Goal: Find specific page/section: Find specific page/section

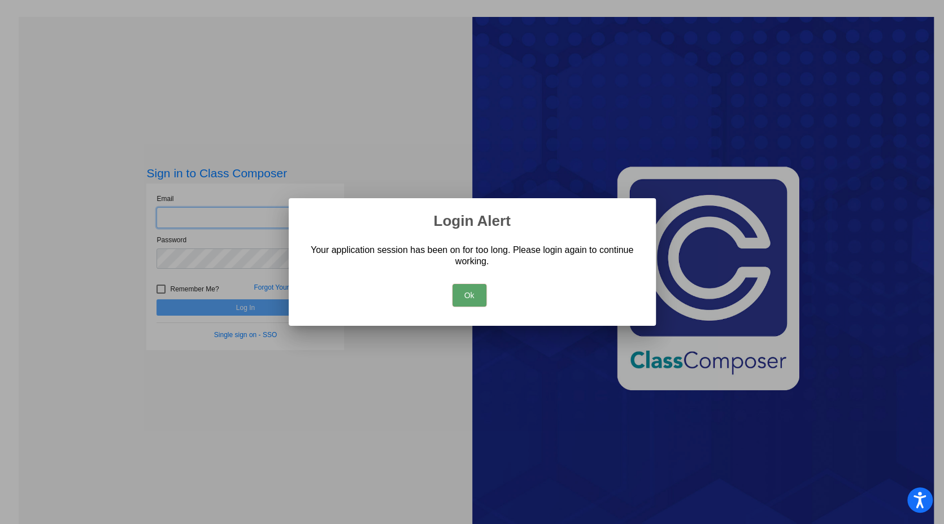
type input "[EMAIL_ADDRESS][DOMAIN_NAME]"
click at [468, 293] on button "Ok" at bounding box center [469, 295] width 34 height 23
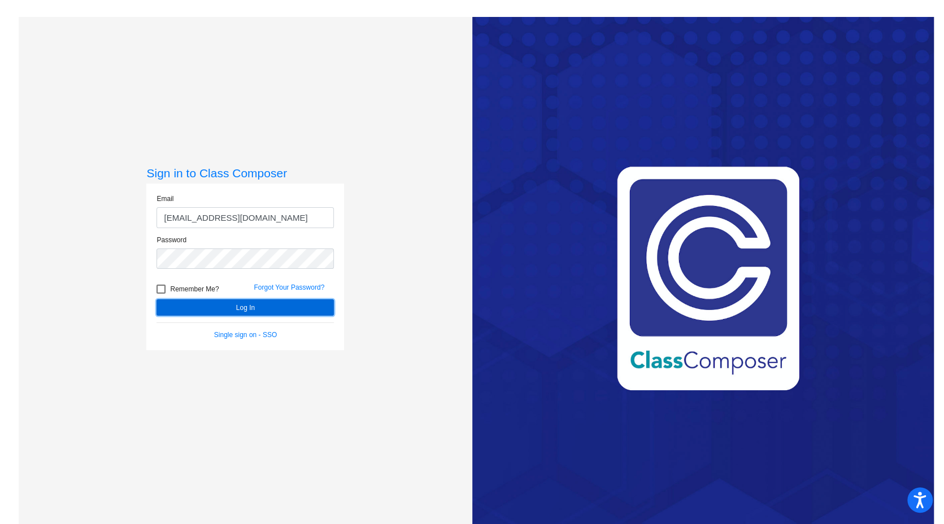
click at [251, 309] on button "Log In" at bounding box center [244, 307] width 177 height 16
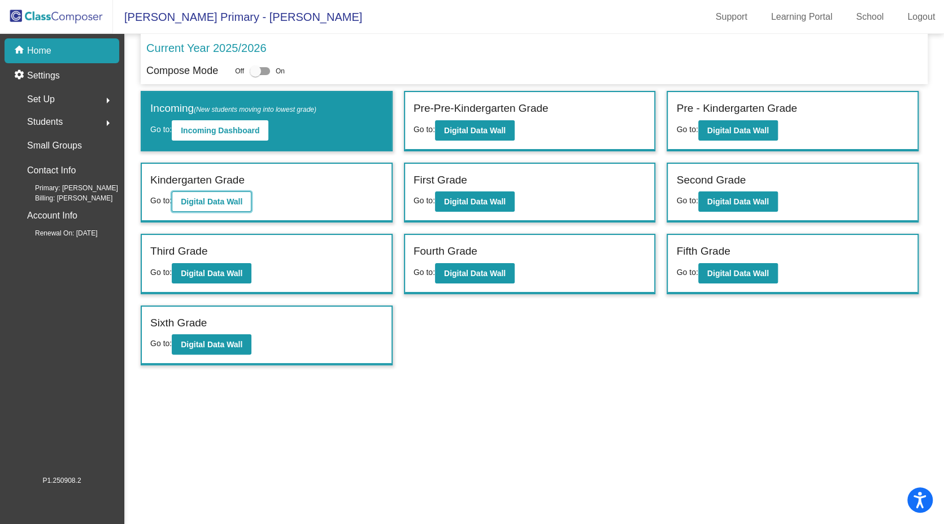
click at [232, 203] on b "Digital Data Wall" at bounding box center [212, 201] width 62 height 9
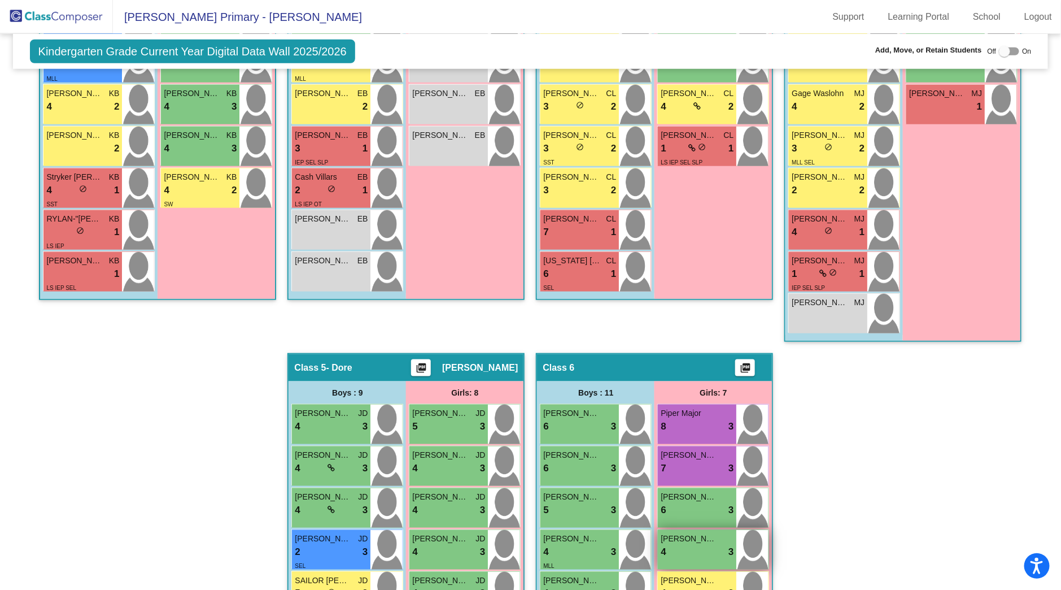
scroll to position [339, 0]
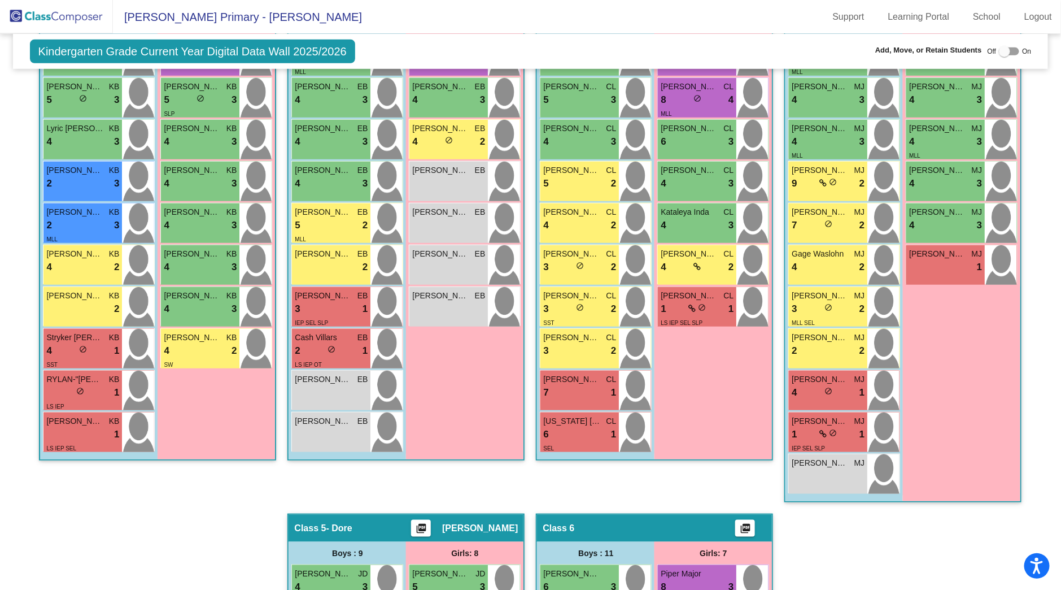
click at [52, 20] on img at bounding box center [56, 16] width 113 height 33
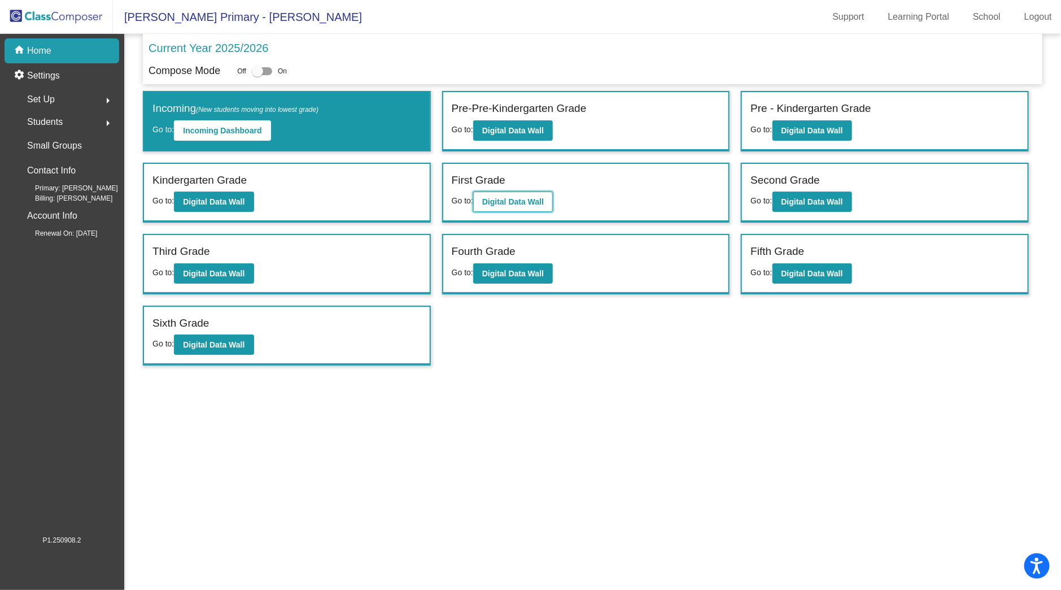
click at [525, 198] on b "Digital Data Wall" at bounding box center [513, 201] width 62 height 9
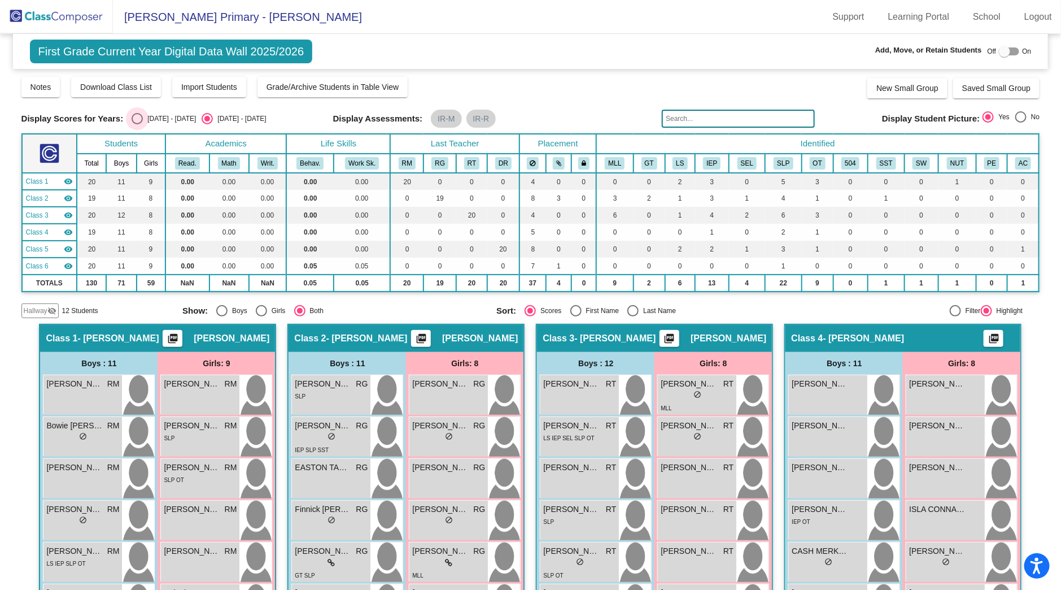
click at [134, 119] on div "Select an option" at bounding box center [137, 118] width 11 height 11
click at [137, 124] on input "[DATE] - [DATE]" at bounding box center [137, 124] width 1 height 1
radio input "true"
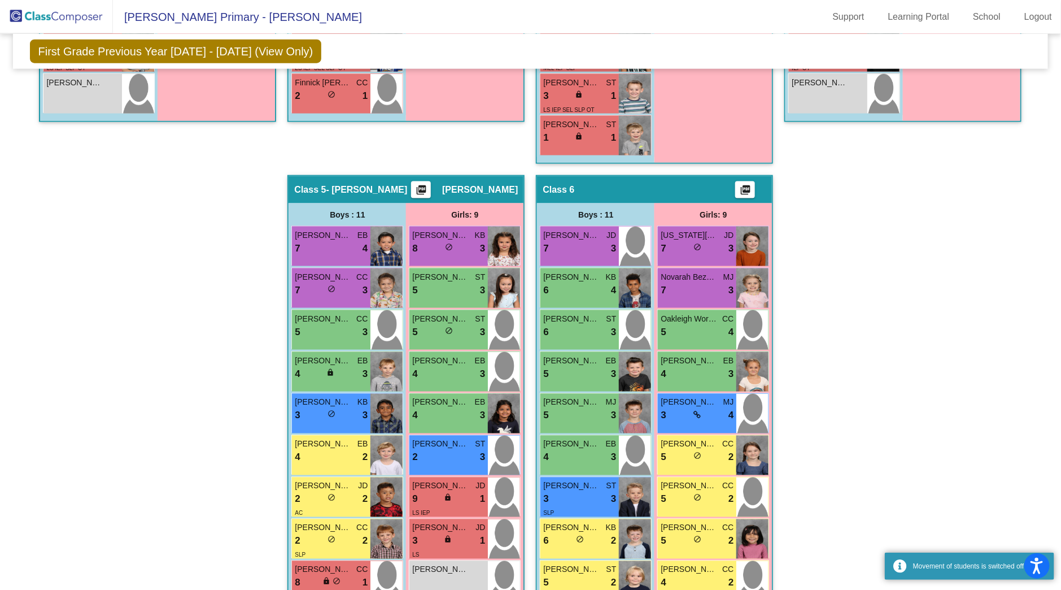
scroll to position [828, 0]
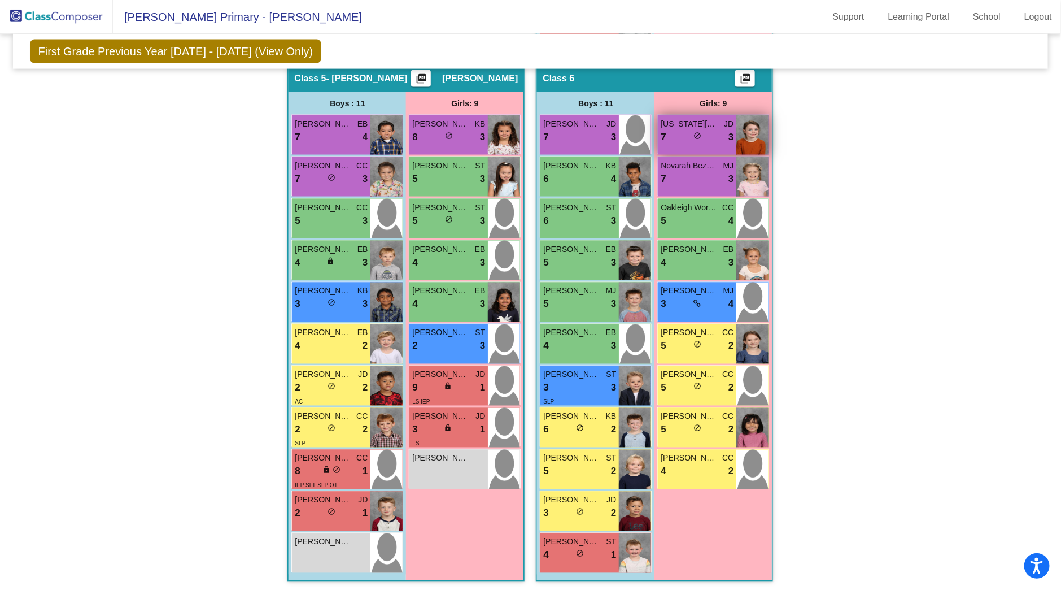
click at [676, 121] on span "[US_STATE][PERSON_NAME]" at bounding box center [689, 124] width 56 height 12
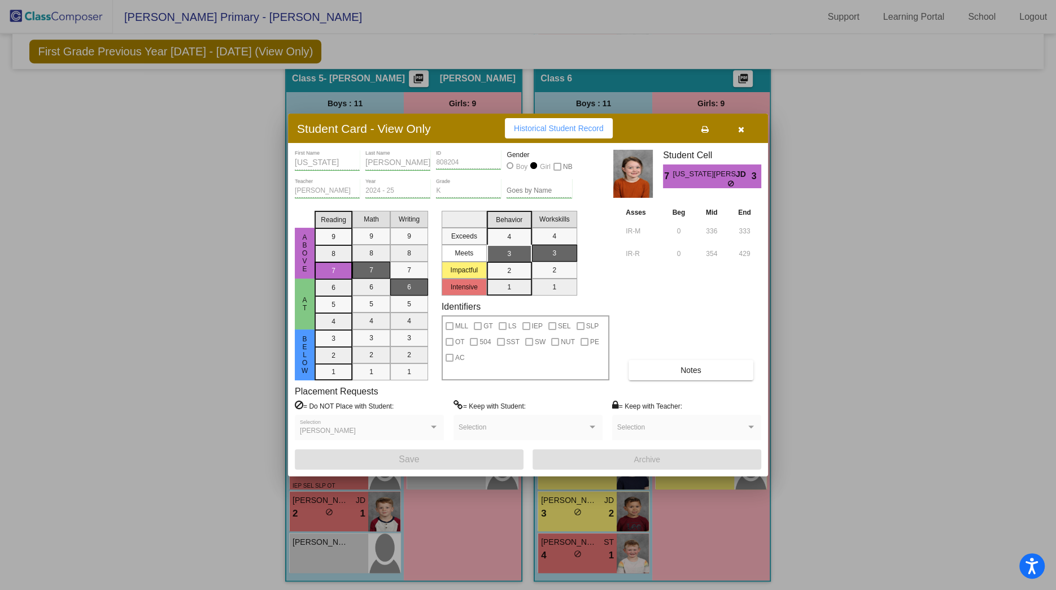
click at [907, 276] on div at bounding box center [528, 295] width 1056 height 590
